Goal: Information Seeking & Learning: Learn about a topic

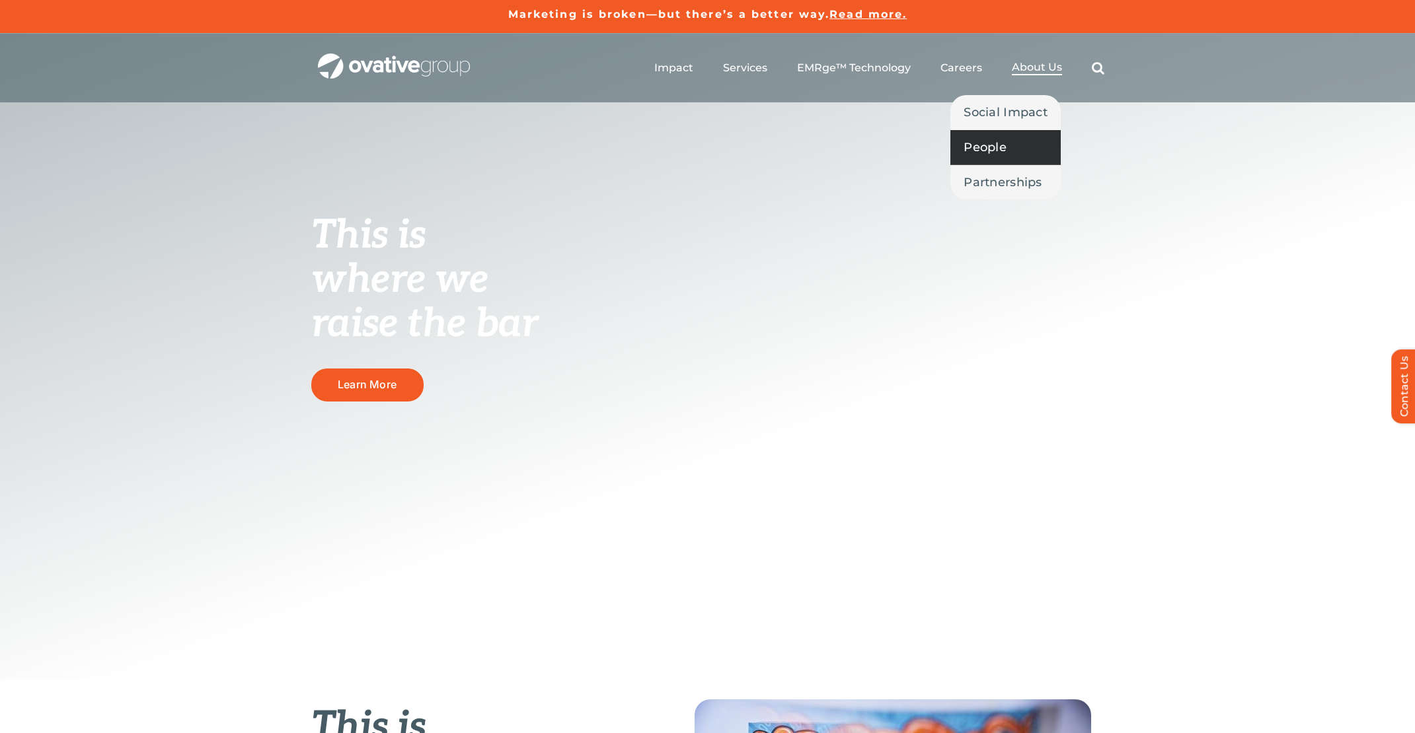
click at [1003, 144] on span "People" at bounding box center [984, 147] width 43 height 19
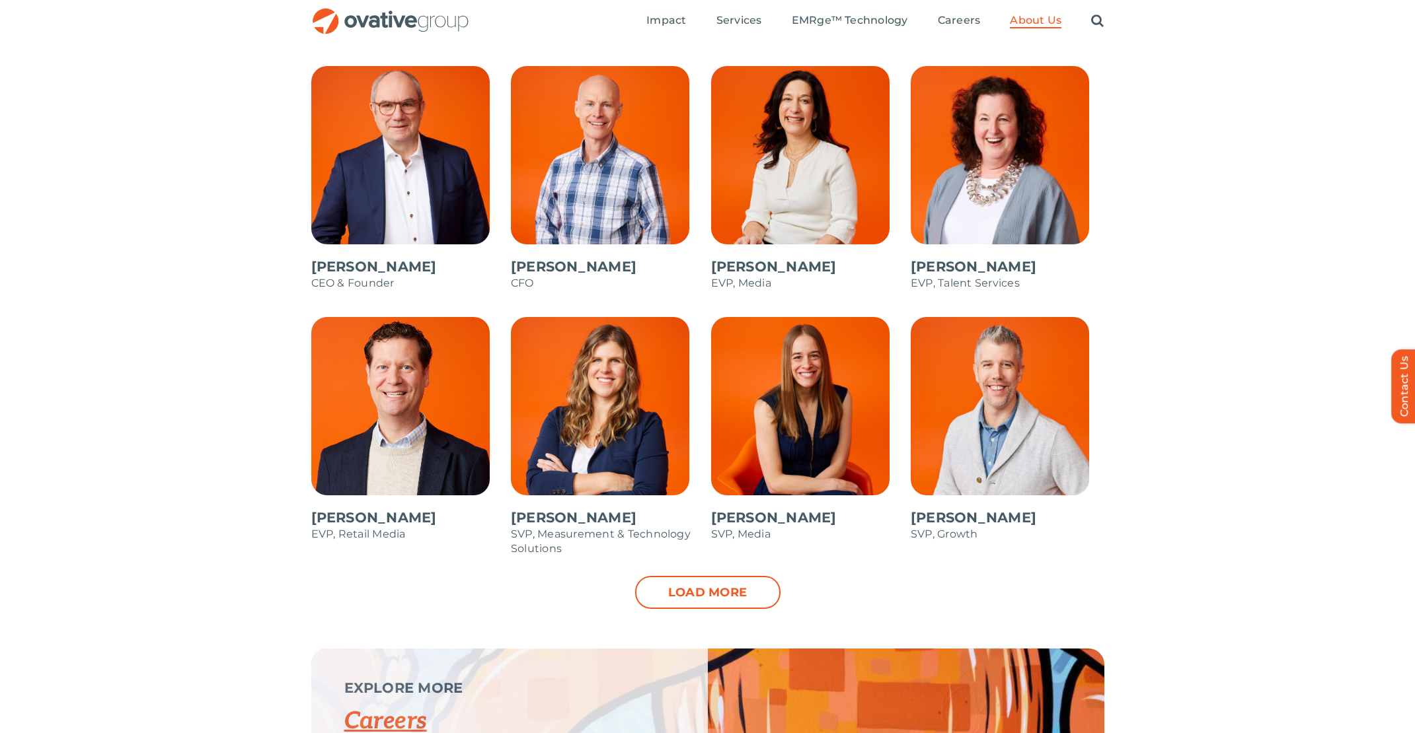
scroll to position [1140, 0]
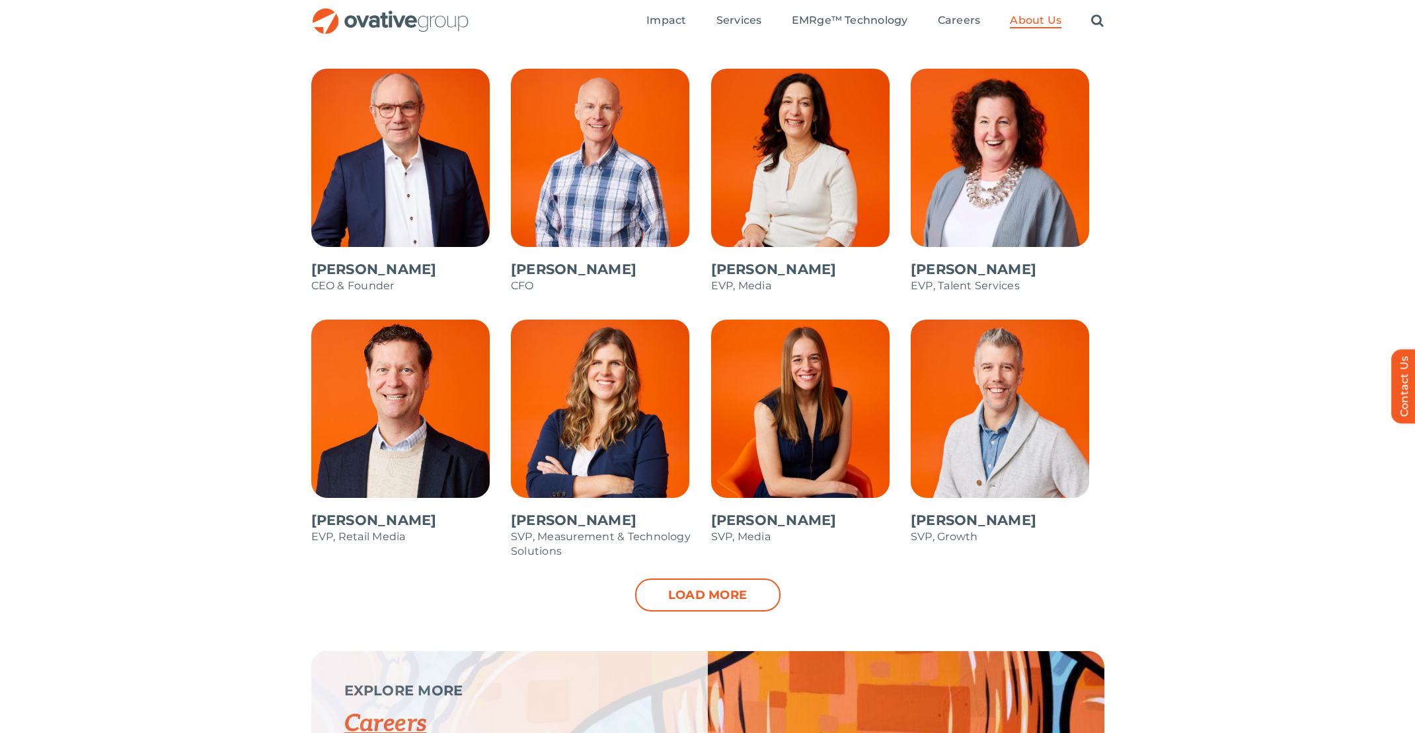
click at [155, 375] on div "[PERSON_NAME] CEO & Founder [PERSON_NAME] CFO [PERSON_NAME] EVP, Media [PERSON_…" at bounding box center [707, 360] width 1415 height 583
click at [716, 603] on link "Load more" at bounding box center [707, 595] width 145 height 33
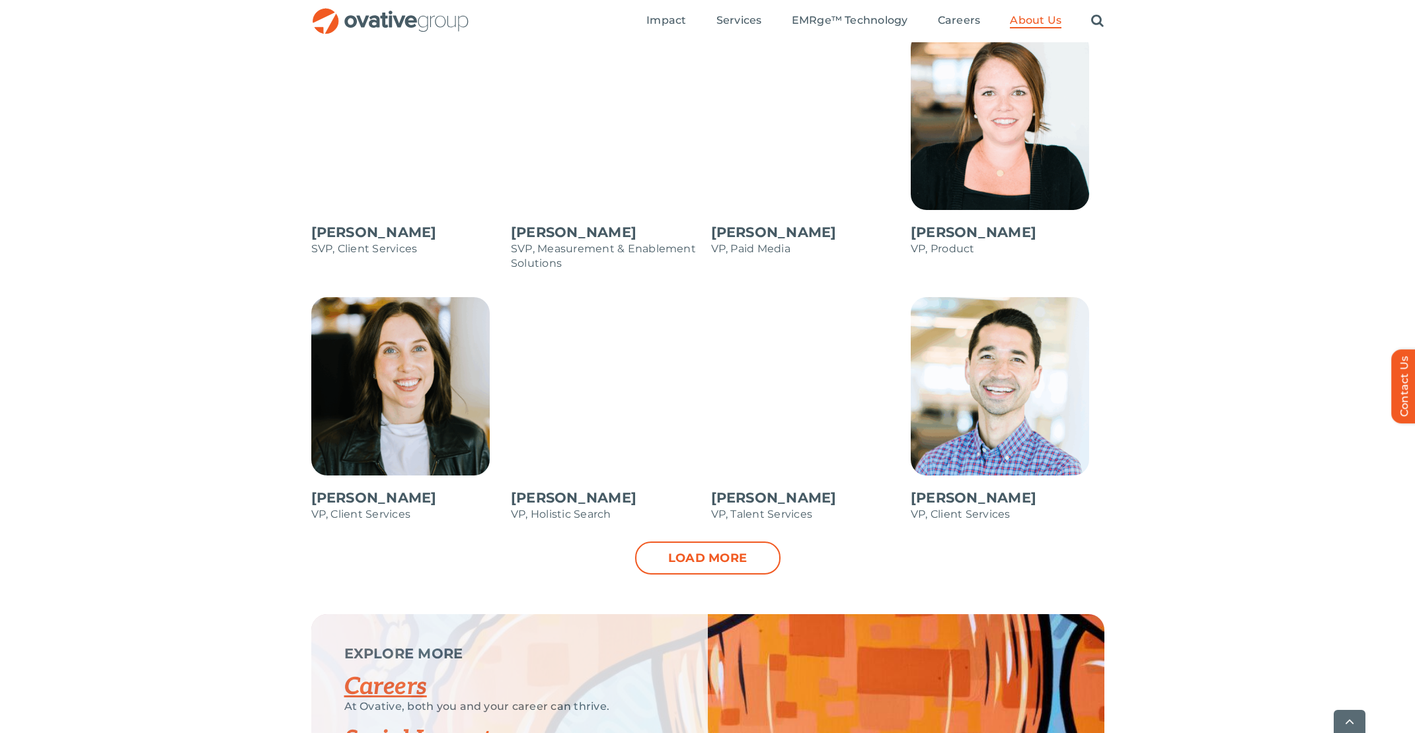
scroll to position [1710, 0]
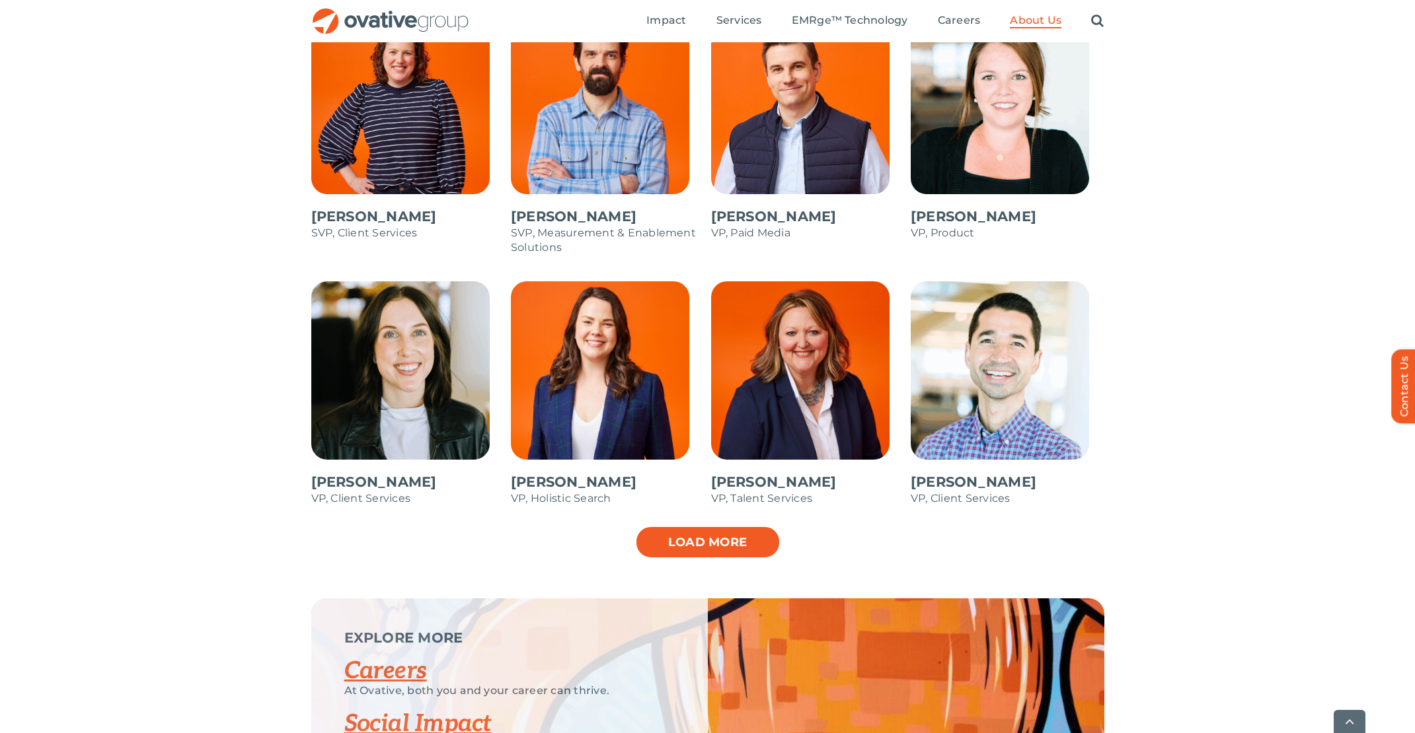
click at [720, 551] on link "Load more" at bounding box center [707, 542] width 145 height 33
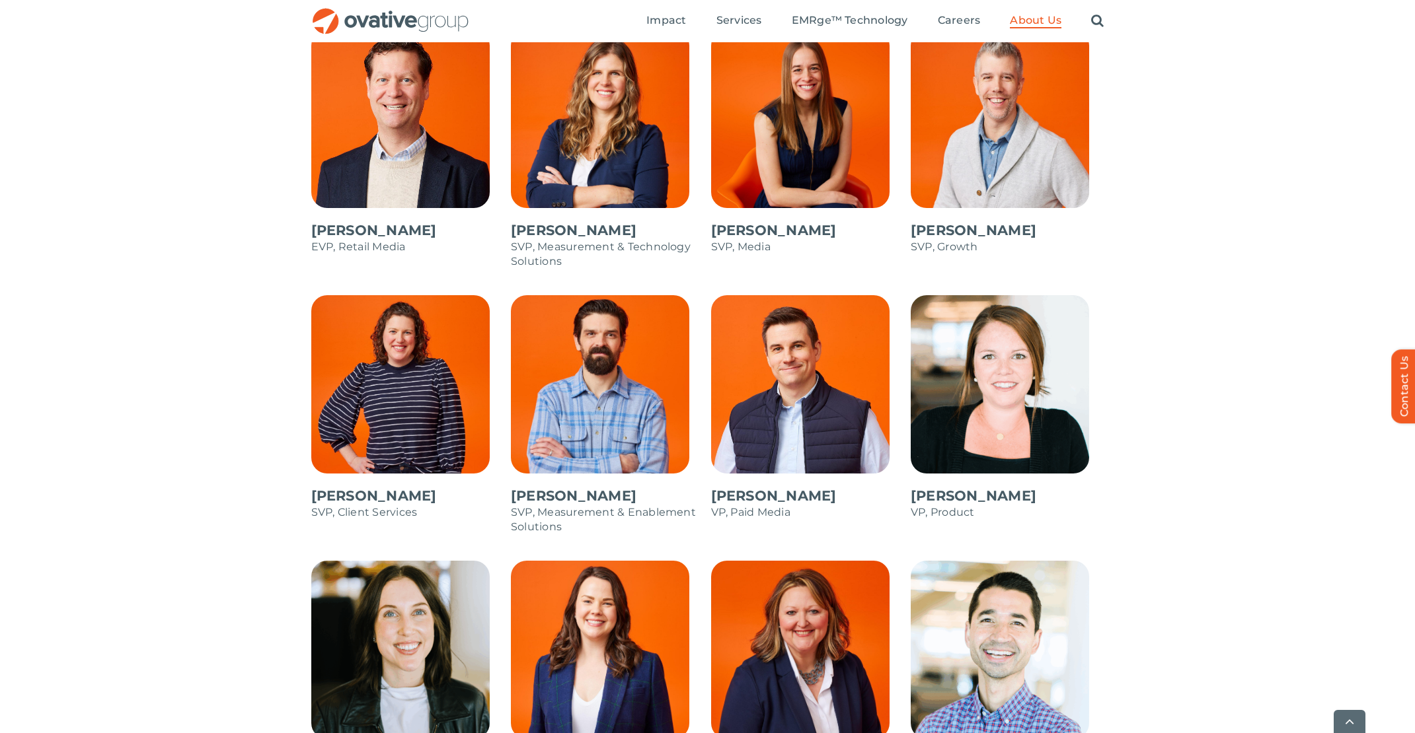
scroll to position [0, 0]
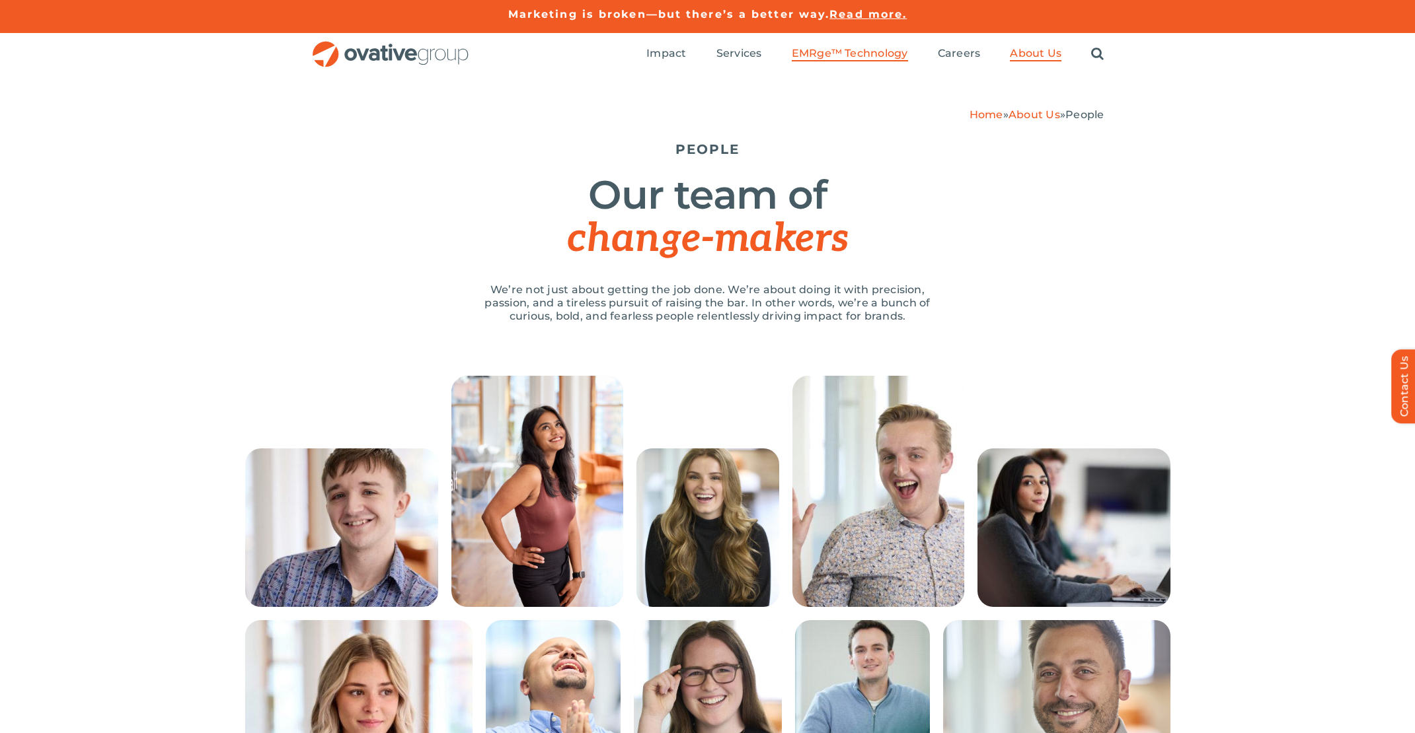
click at [814, 56] on span "EMRge™ Technology" at bounding box center [850, 53] width 116 height 13
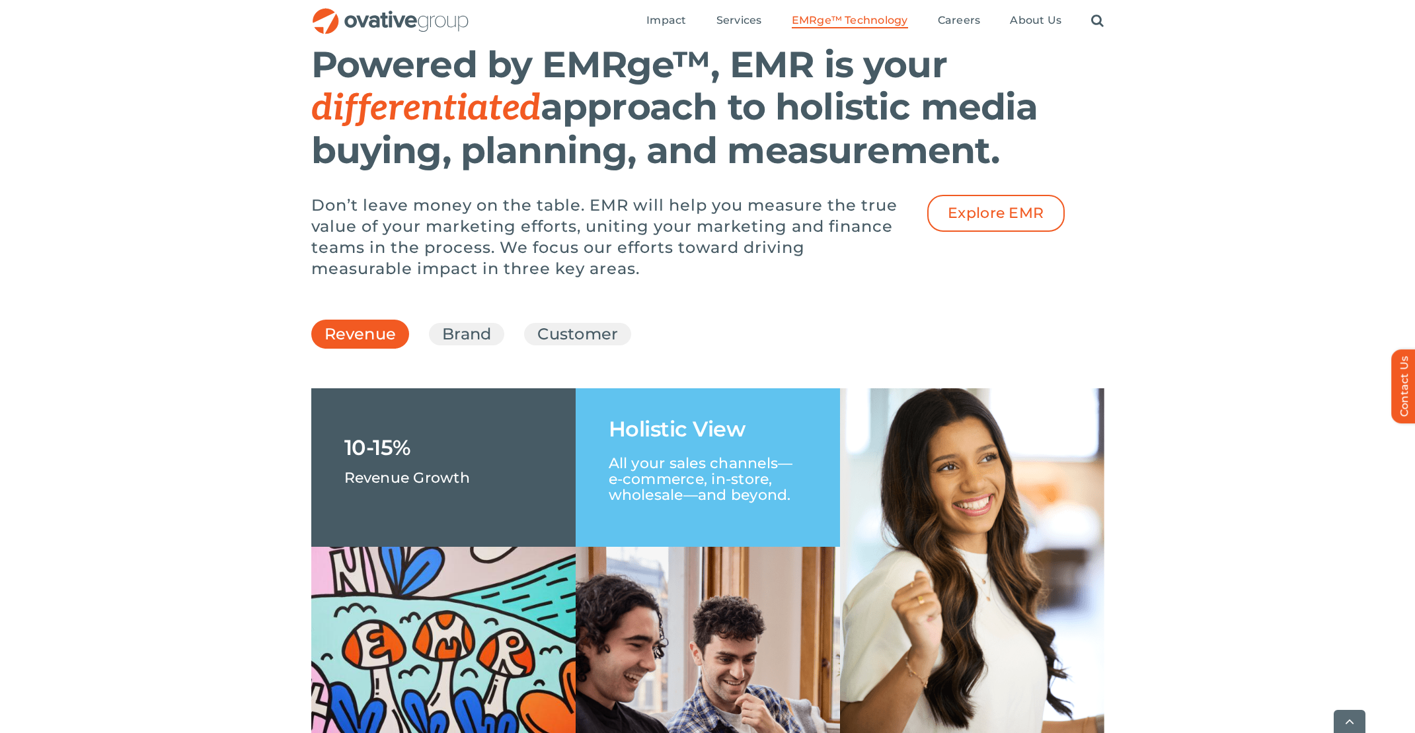
scroll to position [2040, 0]
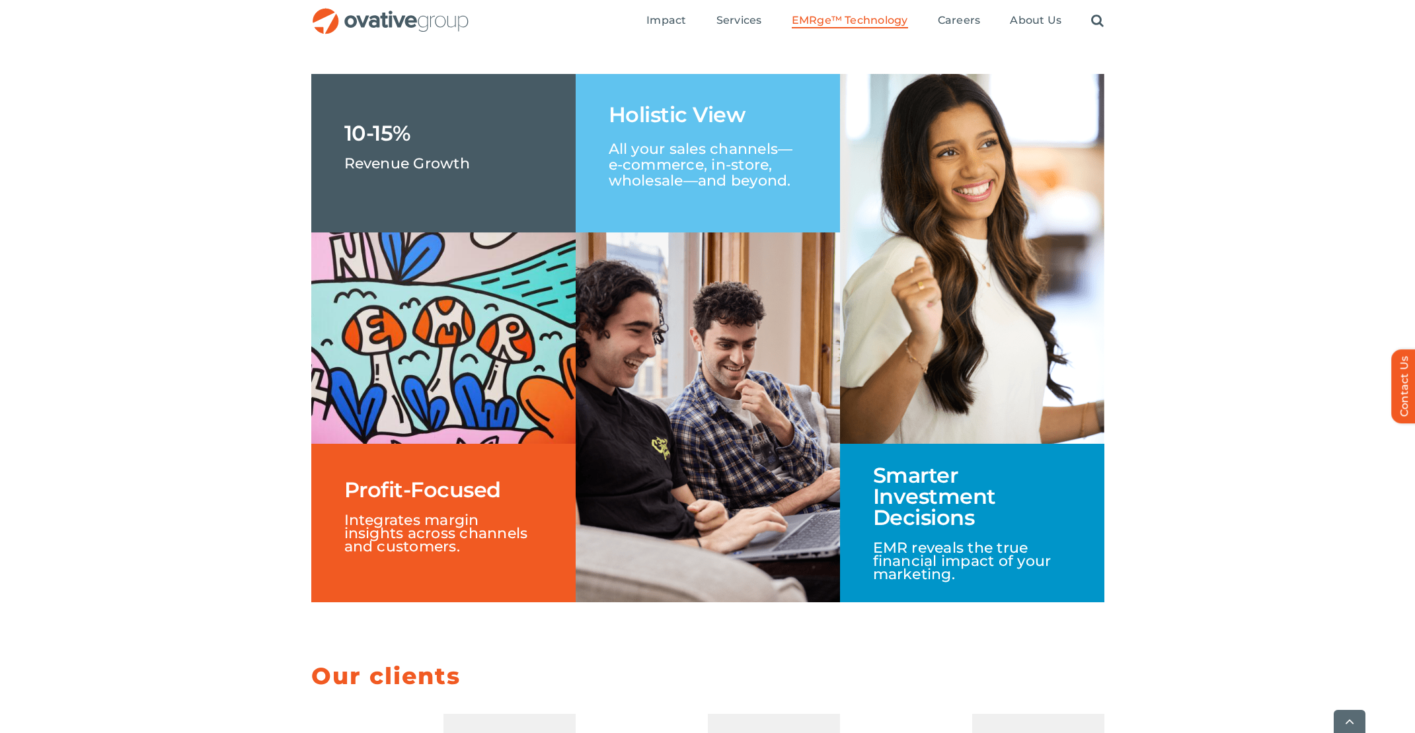
click at [1202, 228] on div "Revenue Brand Customer +5% Lift in Brand Awareness and Consideration Proven Imp…" at bounding box center [707, 326] width 1415 height 671
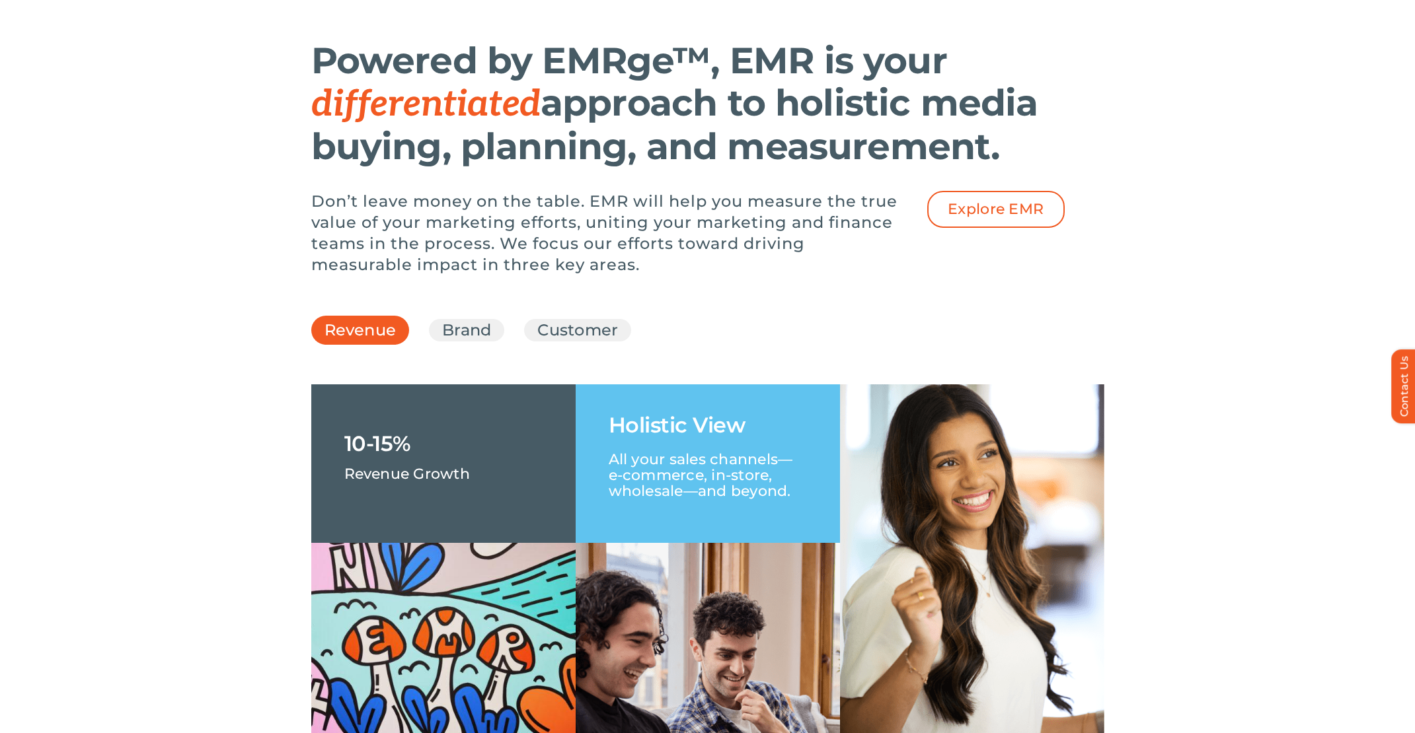
scroll to position [0, 0]
